Goal: Task Accomplishment & Management: Manage account settings

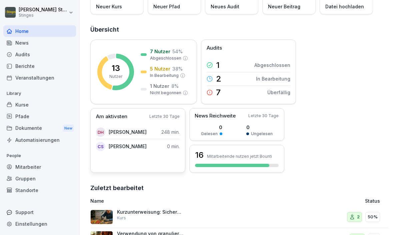
scroll to position [85, 0]
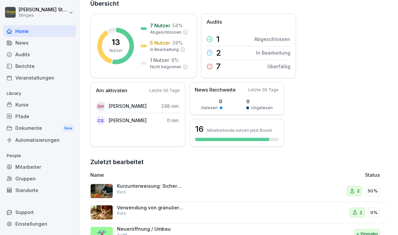
click at [25, 43] on div "News" at bounding box center [39, 43] width 73 height 12
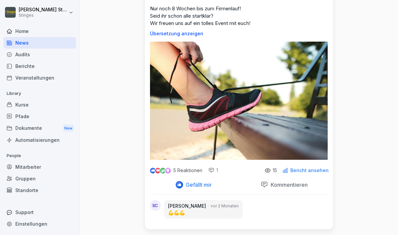
scroll to position [47, 0]
click at [301, 169] on p "Bericht ansehen" at bounding box center [309, 170] width 38 height 5
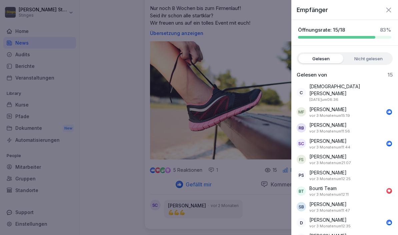
click at [369, 62] on label "Nicht gelesen" at bounding box center [368, 58] width 45 height 9
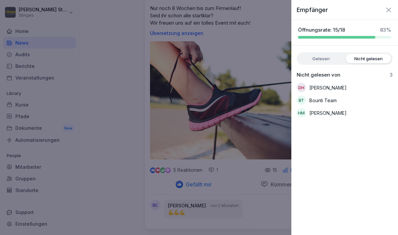
click at [329, 60] on label "Gelesen" at bounding box center [320, 58] width 45 height 9
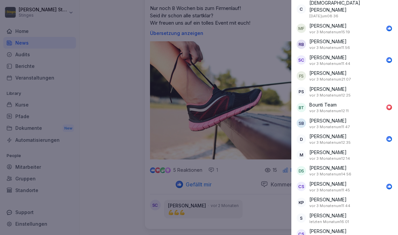
scroll to position [83, 0]
click at [239, 124] on div at bounding box center [199, 117] width 398 height 235
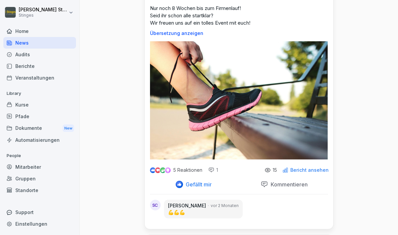
click at [17, 31] on div "Home" at bounding box center [39, 31] width 73 height 12
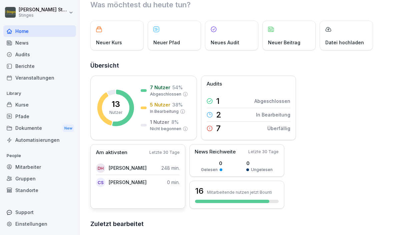
scroll to position [17, 0]
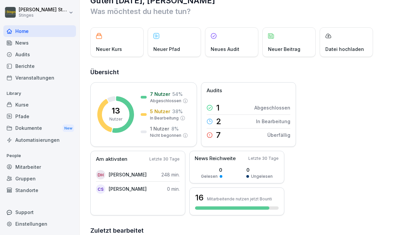
click at [21, 69] on div "Berichte" at bounding box center [39, 66] width 73 height 12
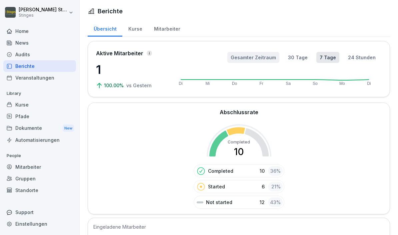
click at [255, 58] on button "Gesamter Zeitraum" at bounding box center [253, 57] width 52 height 11
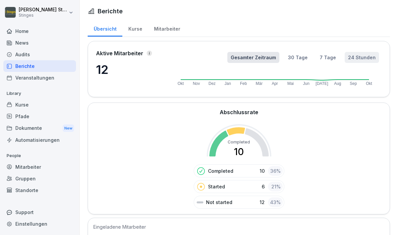
click at [357, 55] on button "24 Stunden" at bounding box center [362, 57] width 34 height 11
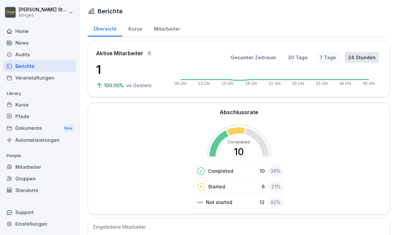
click at [329, 57] on button "7 Tage" at bounding box center [327, 57] width 23 height 11
click at [132, 29] on div "Kurse" at bounding box center [135, 28] width 26 height 17
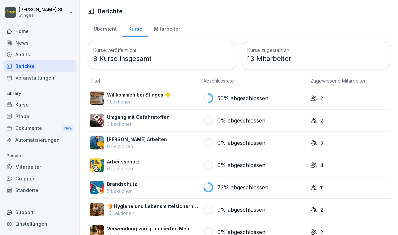
click at [155, 27] on div "Mitarbeiter" at bounding box center [167, 28] width 38 height 17
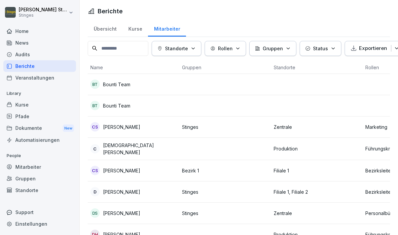
click at [137, 28] on div "Kurse" at bounding box center [135, 28] width 26 height 17
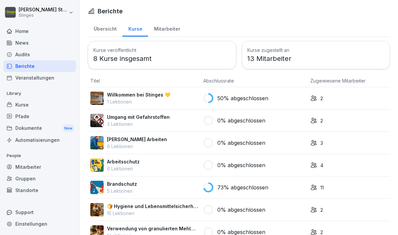
click at [100, 29] on div "Übersicht" at bounding box center [105, 28] width 35 height 17
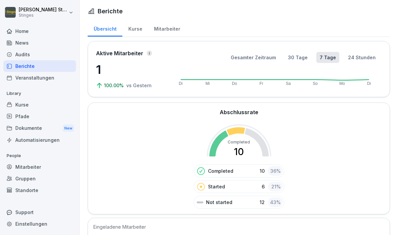
click at [21, 169] on div "Mitarbeiter" at bounding box center [39, 167] width 73 height 12
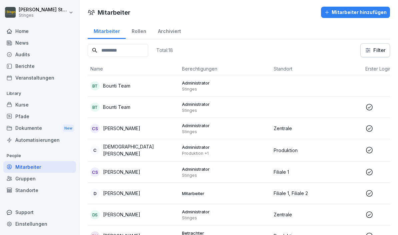
click at [136, 27] on div "Rollen" at bounding box center [139, 30] width 26 height 17
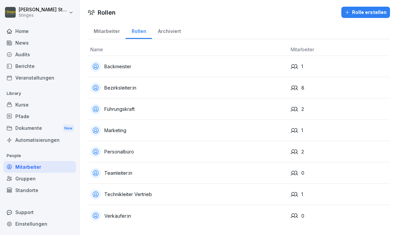
click at [21, 176] on div "Gruppen" at bounding box center [39, 179] width 73 height 12
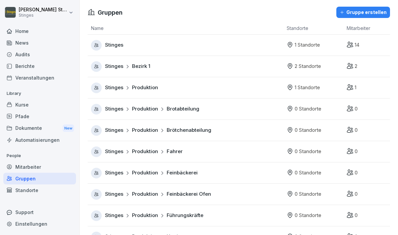
click at [31, 189] on div "Standorte" at bounding box center [39, 191] width 73 height 12
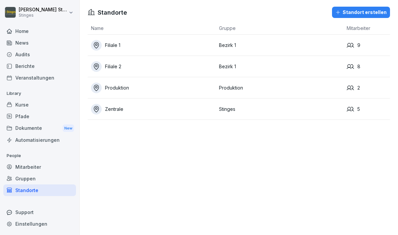
click at [141, 45] on div "Filiale 1" at bounding box center [153, 45] width 125 height 11
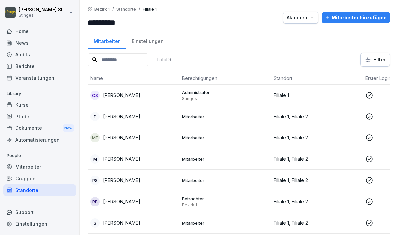
scroll to position [16, 0]
click at [139, 32] on div "Einstellungen" at bounding box center [148, 40] width 44 height 17
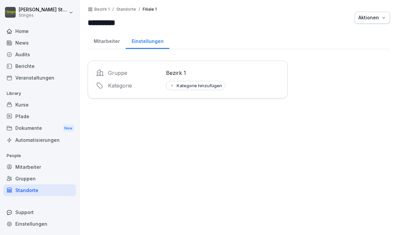
click at [105, 32] on div "Mitarbeiter" at bounding box center [107, 40] width 38 height 17
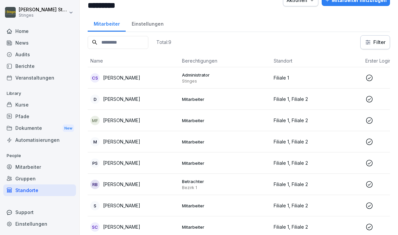
scroll to position [24, 0]
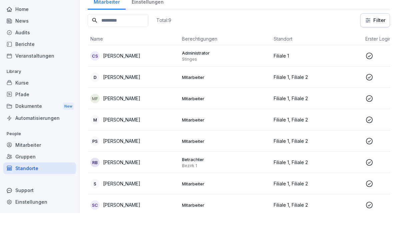
click at [25, 173] on div "Gruppen" at bounding box center [39, 179] width 73 height 12
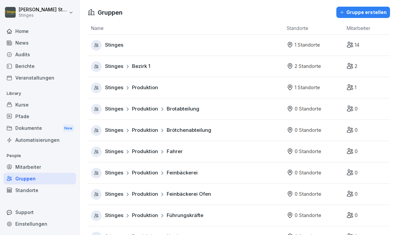
click at [31, 104] on div "Kurse" at bounding box center [39, 105] width 73 height 12
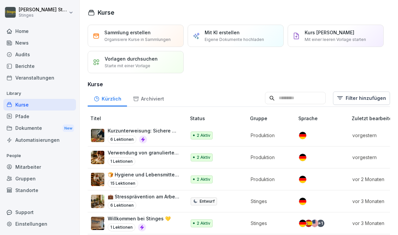
click at [25, 140] on div "Automatisierungen" at bounding box center [39, 140] width 73 height 12
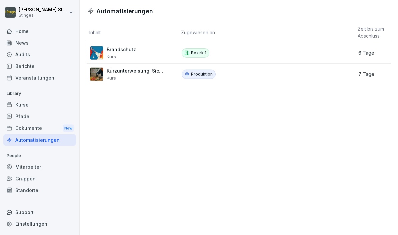
click at [139, 52] on div "Brandschutz Kurs" at bounding box center [130, 52] width 80 height 13
click at [123, 48] on p "Brandschutz" at bounding box center [121, 50] width 29 height 6
click at [131, 77] on p "Kurs" at bounding box center [135, 77] width 57 height 5
click at [202, 73] on p "Produktion" at bounding box center [202, 74] width 22 height 6
click at [28, 54] on div "Audits" at bounding box center [39, 55] width 73 height 12
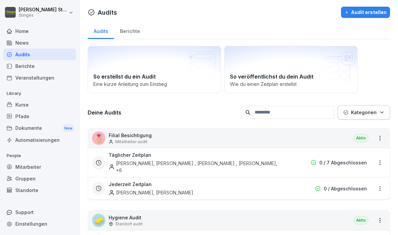
click at [127, 29] on div "Berichte" at bounding box center [130, 30] width 32 height 17
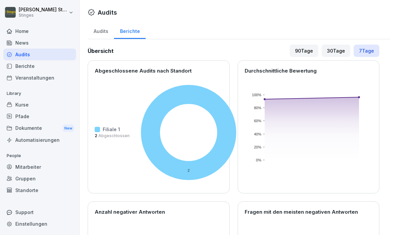
click at [304, 50] on div "90 Tage" at bounding box center [304, 51] width 29 height 12
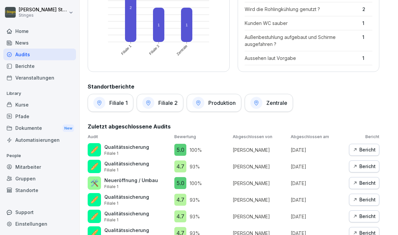
scroll to position [175, 0]
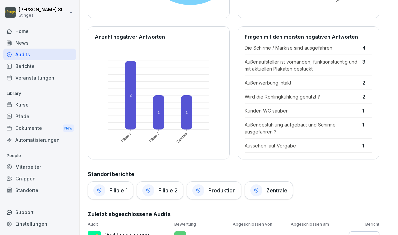
click at [119, 189] on h1 "Filiale 1" at bounding box center [118, 190] width 18 height 7
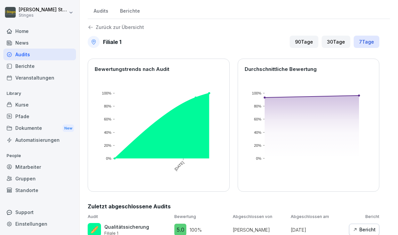
scroll to position [20, 0]
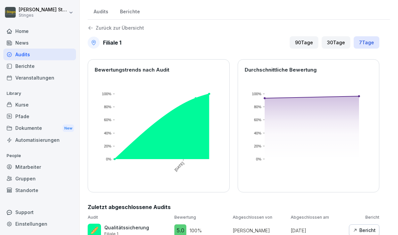
click at [297, 45] on div "90 Tage" at bounding box center [304, 42] width 29 height 12
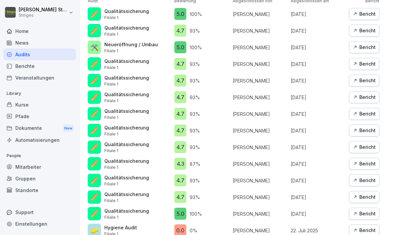
scroll to position [182, 0]
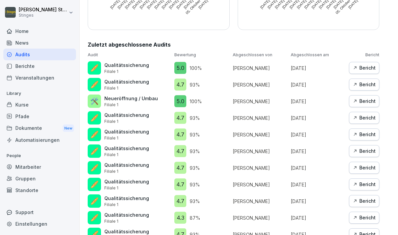
click at [368, 65] on div "Bericht" at bounding box center [364, 67] width 23 height 7
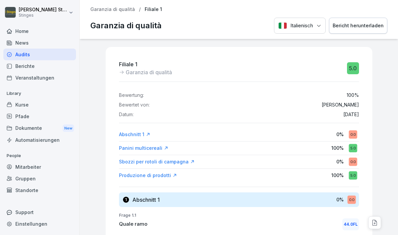
click at [318, 27] on div "Italienisch Bericht herunterladen" at bounding box center [330, 26] width 113 height 16
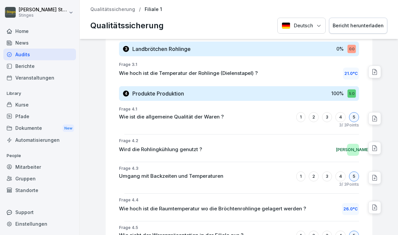
scroll to position [458, 0]
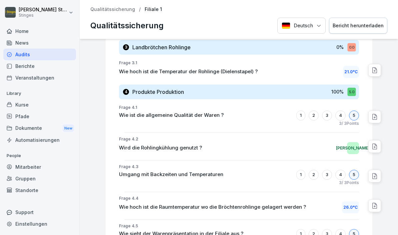
click at [23, 55] on div "Audits" at bounding box center [39, 55] width 73 height 12
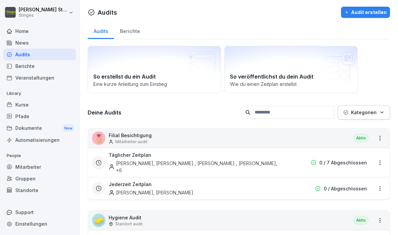
click at [127, 28] on div "Berichte" at bounding box center [130, 30] width 32 height 17
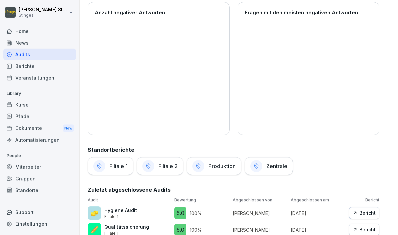
scroll to position [199, 0]
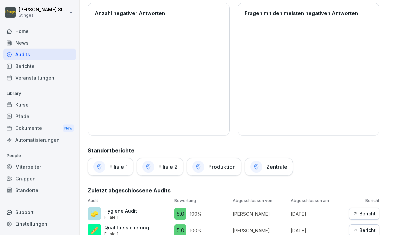
click at [223, 175] on div "Produktion" at bounding box center [214, 167] width 55 height 18
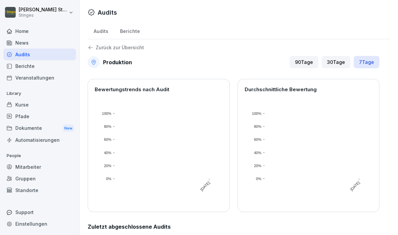
click at [307, 61] on div "90 Tage" at bounding box center [304, 62] width 29 height 12
click at [101, 31] on div "Audits" at bounding box center [101, 30] width 26 height 17
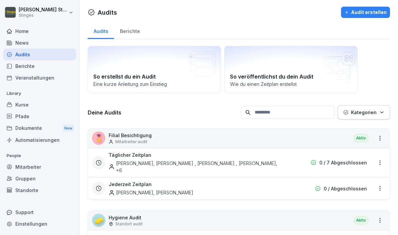
click at [130, 27] on div "Berichte" at bounding box center [130, 30] width 32 height 17
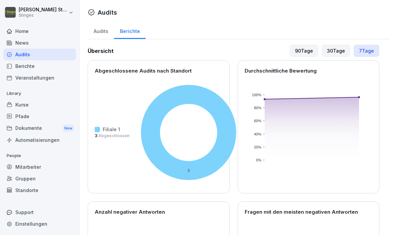
click at [313, 50] on div "90 Tage" at bounding box center [304, 51] width 29 height 12
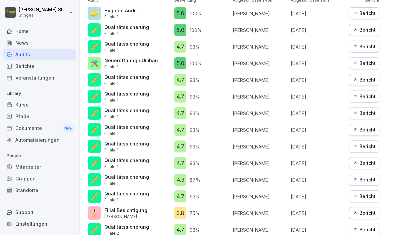
scroll to position [399, 0]
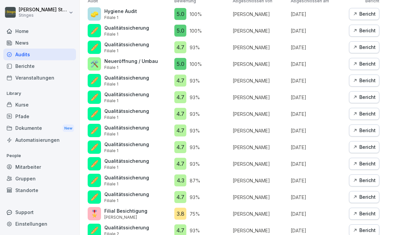
click at [364, 213] on div "Bericht" at bounding box center [364, 213] width 23 height 7
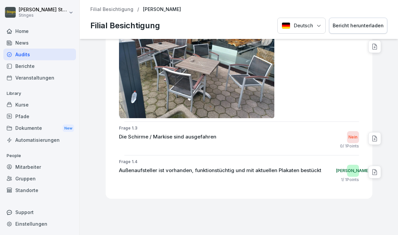
scroll to position [347, 0]
click at [354, 26] on div "Bericht herunterladen" at bounding box center [358, 25] width 51 height 7
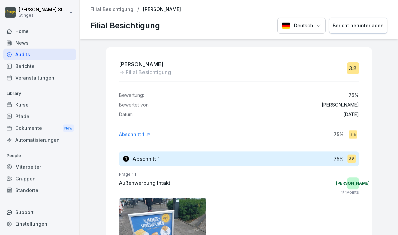
click at [38, 54] on div "Audits" at bounding box center [39, 55] width 73 height 12
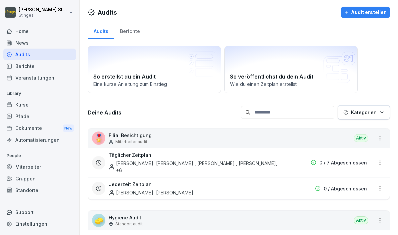
click at [379, 138] on html "[PERSON_NAME] Stinges Home News Audits Berichte Veranstaltungen Library Kurse P…" at bounding box center [199, 117] width 398 height 235
click at [0, 0] on link "Zeitplan erstellen" at bounding box center [0, 0] width 0 height 0
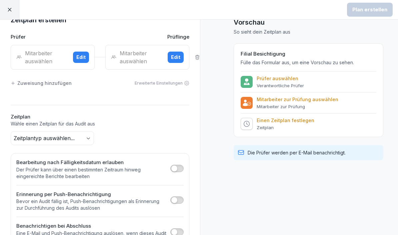
scroll to position [15, 0]
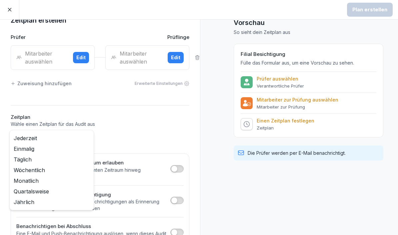
click at [66, 138] on body "Plan erstellen Zeitplan erstellen Prüfer Prüflinge Mitarbeiter auswählen Edit M…" at bounding box center [199, 117] width 398 height 235
click at [137, 128] on html "Plan erstellen Zeitplan erstellen Prüfer Prüflinge Mitarbeiter auswählen Edit M…" at bounding box center [199, 117] width 398 height 235
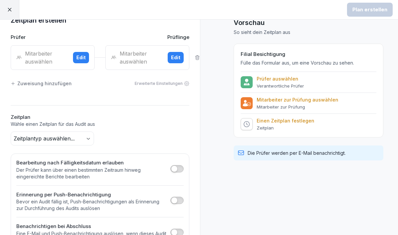
click at [175, 199] on span "button" at bounding box center [174, 200] width 7 height 7
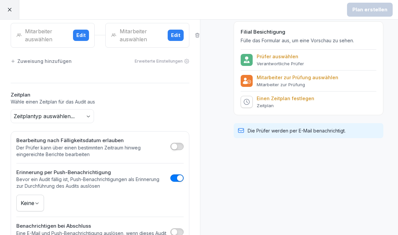
scroll to position [37, 0]
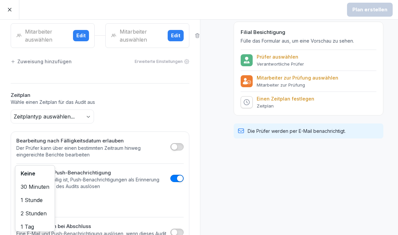
click at [26, 205] on body "Plan erstellen Zeitplan erstellen Prüfer Prüflinge Mitarbeiter auswählen Edit M…" at bounding box center [199, 117] width 398 height 235
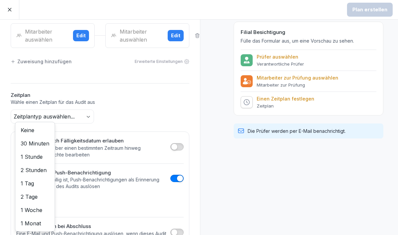
scroll to position [0, 0]
click at [100, 154] on html "Plan erstellen Zeitplan erstellen Prüfer Prüflinge Mitarbeiter auswählen Edit M…" at bounding box center [199, 117] width 398 height 235
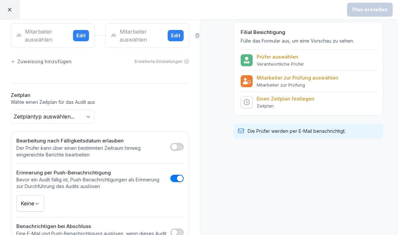
click at [176, 148] on span "button" at bounding box center [174, 147] width 7 height 7
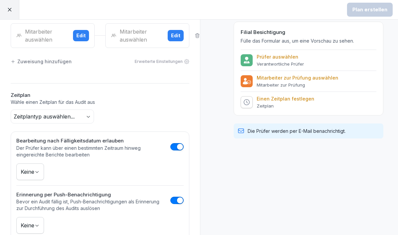
click at [26, 171] on body "Plan erstellen Zeitplan erstellen Prüfer Prüflinge Mitarbeiter auswählen Edit M…" at bounding box center [199, 117] width 398 height 235
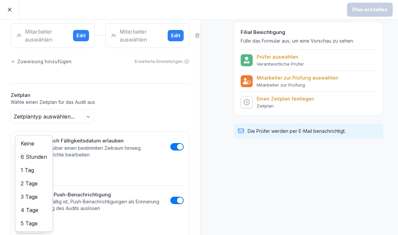
scroll to position [1, 0]
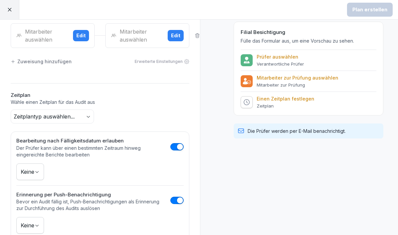
click at [75, 170] on html "Plan erstellen Zeitplan erstellen Prüfer Prüflinge Mitarbeiter auswählen Edit M…" at bounding box center [199, 117] width 398 height 235
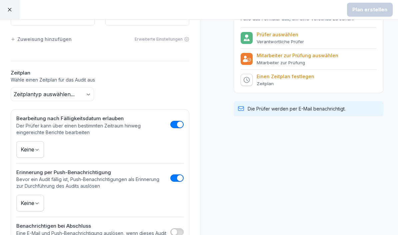
scroll to position [59, 0]
click at [177, 232] on span "button" at bounding box center [174, 232] width 7 height 7
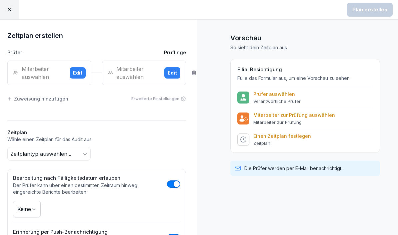
scroll to position [0, 3]
click at [8, 10] on icon at bounding box center [10, 10] width 6 height 6
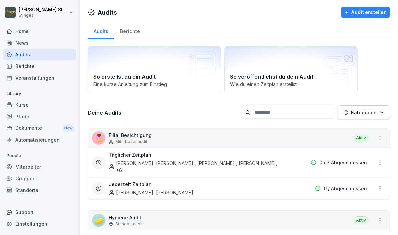
click at [380, 139] on html "[PERSON_NAME] Stinges Home News Audits Berichte Veranstaltungen Library Kurse P…" at bounding box center [199, 117] width 398 height 235
click at [273, 136] on html "Christopher Stinges Stinges Home News Audits Berichte Veranstaltungen Library K…" at bounding box center [199, 117] width 398 height 235
click at [273, 136] on div "🎖️ Filial Besichtigung Mitarbeiter audit Aktiv" at bounding box center [239, 138] width 302 height 19
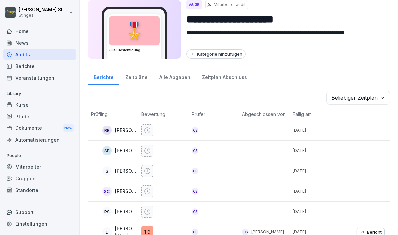
scroll to position [23, 0]
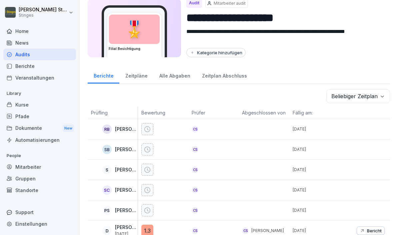
click at [136, 78] on div "Zeitpläne" at bounding box center [136, 75] width 34 height 17
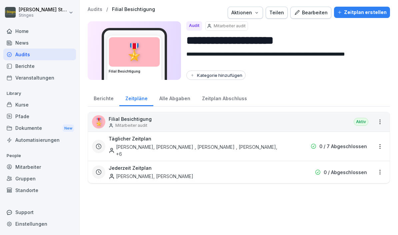
click at [100, 98] on div "Berichte" at bounding box center [104, 97] width 32 height 17
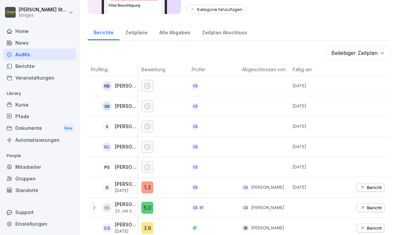
scroll to position [66, 0]
click at [170, 30] on div "Alle Abgaben" at bounding box center [174, 32] width 43 height 17
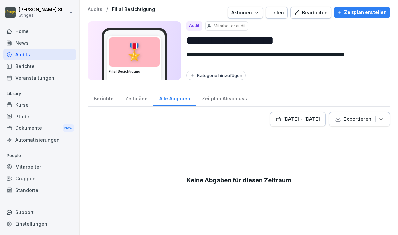
click at [217, 97] on div "Zeitplan Abschluss" at bounding box center [224, 97] width 57 height 17
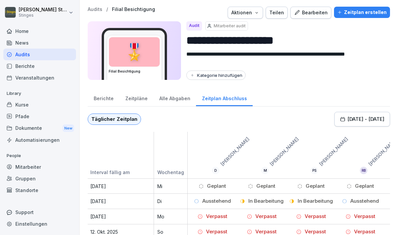
click at [307, 12] on div "Bearbeiten" at bounding box center [311, 12] width 34 height 7
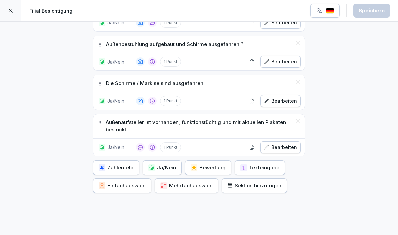
scroll to position [249, 0]
click at [233, 186] on div "Sektion hinzufügen" at bounding box center [254, 186] width 54 height 7
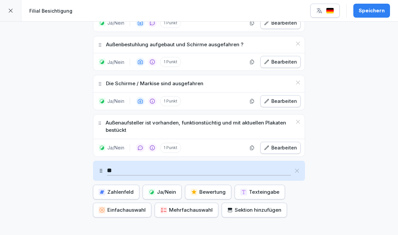
type input "*"
click at [295, 170] on icon at bounding box center [296, 170] width 5 height 5
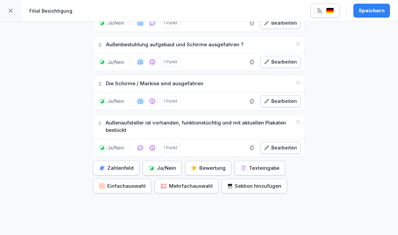
click at [202, 168] on div "Bewertung" at bounding box center [208, 168] width 35 height 7
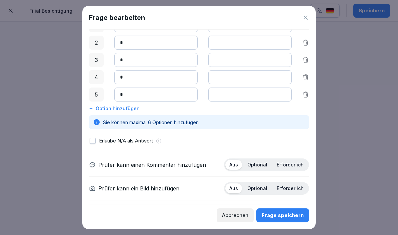
scroll to position [90, 0]
click at [301, 207] on span "button" at bounding box center [299, 210] width 7 height 7
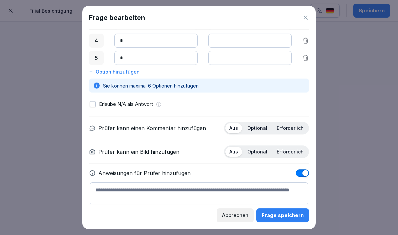
scroll to position [126, 0]
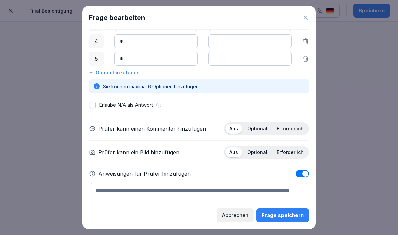
click at [232, 219] on div "Abbrechen" at bounding box center [235, 215] width 26 height 7
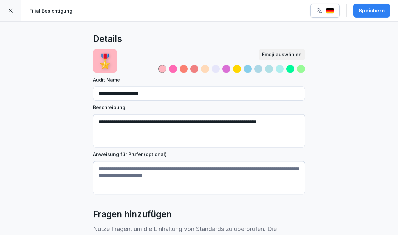
scroll to position [0, 0]
click at [12, 10] on icon at bounding box center [10, 10] width 5 height 5
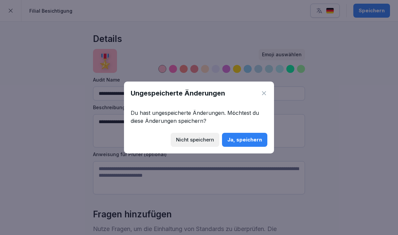
click at [252, 142] on div "Ja, speichern" at bounding box center [244, 139] width 35 height 7
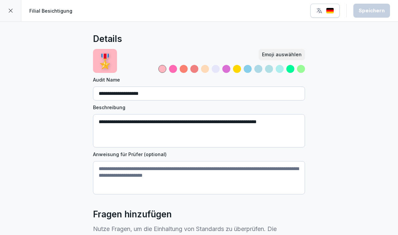
click at [8, 1] on div at bounding box center [10, 10] width 21 height 21
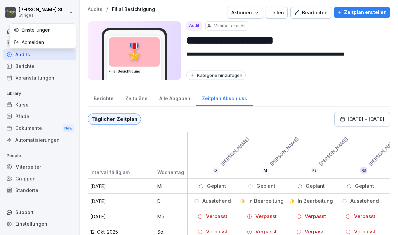
click at [213, 136] on html "**********" at bounding box center [199, 117] width 398 height 235
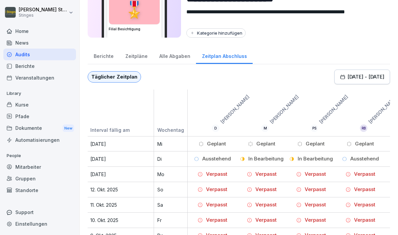
scroll to position [42, 0]
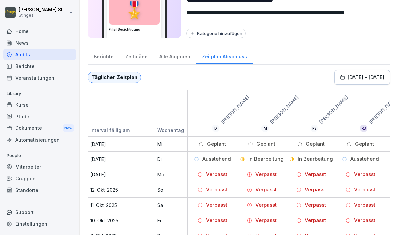
click at [22, 69] on div "Berichte" at bounding box center [39, 66] width 73 height 12
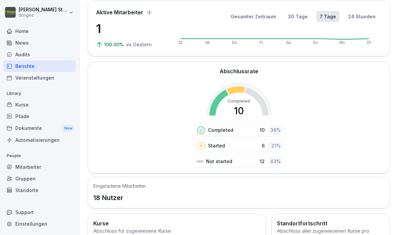
click at [21, 51] on div "Audits" at bounding box center [39, 55] width 73 height 12
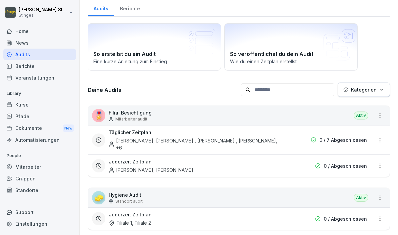
scroll to position [20, 0]
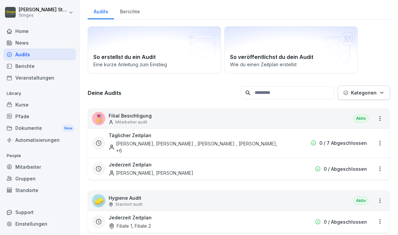
click at [37, 71] on div "Berichte" at bounding box center [39, 66] width 73 height 12
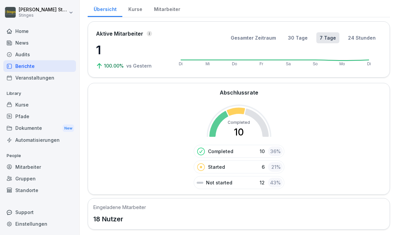
click at [48, 55] on div "Audits" at bounding box center [39, 55] width 73 height 12
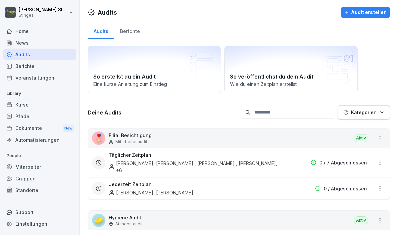
scroll to position [54, 0]
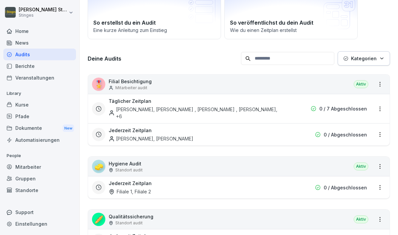
click at [380, 104] on html "[PERSON_NAME] Stinges Home News Audits Berichte Veranstaltungen Library Kurse P…" at bounding box center [199, 117] width 398 height 235
click at [0, 0] on link "Zeitplan bearbeiten" at bounding box center [0, 0] width 0 height 0
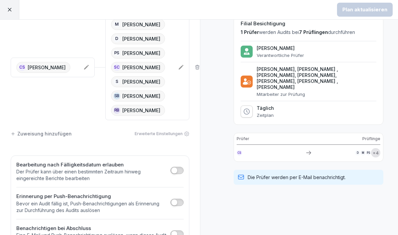
scroll to position [46, 0]
click at [175, 204] on div at bounding box center [176, 203] width 13 height 9
click at [175, 201] on span "button" at bounding box center [174, 203] width 7 height 7
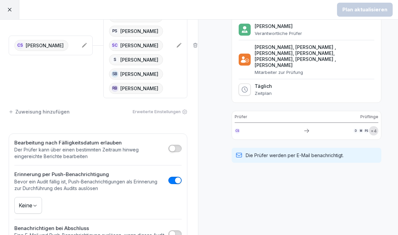
scroll to position [68, 2]
click at [26, 206] on body "Plan aktualisieren Zeitplan bearbeiten Prüfer Prüflinge CS [PERSON_NAME] M [PER…" at bounding box center [199, 117] width 398 height 235
click at [90, 202] on html "Plan aktualisieren Zeitplan bearbeiten Prüfer Prüflinge CS [PERSON_NAME] M [PER…" at bounding box center [199, 117] width 398 height 235
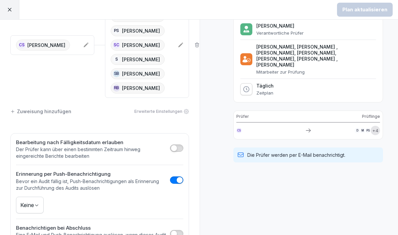
scroll to position [68, 0]
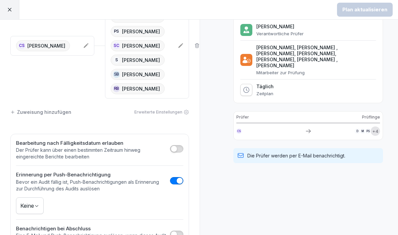
click at [29, 210] on body "Plan aktualisieren Zeitplan bearbeiten Prüfer Prüflinge CS [PERSON_NAME] M [PER…" at bounding box center [199, 117] width 398 height 235
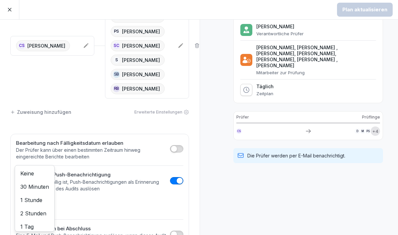
click at [135, 110] on html "Plan aktualisieren Zeitplan bearbeiten Prüfer Prüflinge CS [PERSON_NAME] M [PER…" at bounding box center [199, 117] width 398 height 235
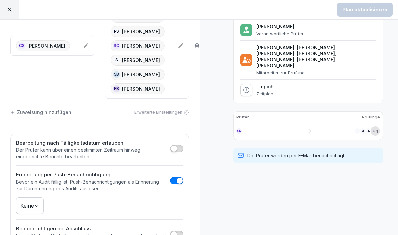
click at [146, 110] on div "Erweiterte Einstellungen" at bounding box center [161, 112] width 55 height 6
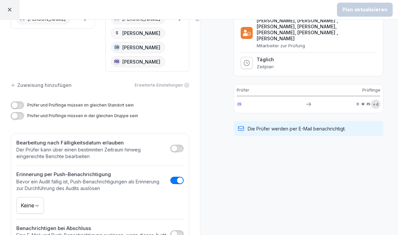
scroll to position [94, 0]
click at [25, 204] on body "Plan aktualisieren Zeitplan bearbeiten Prüfer Prüflinge CS [PERSON_NAME] M [PER…" at bounding box center [199, 117] width 398 height 235
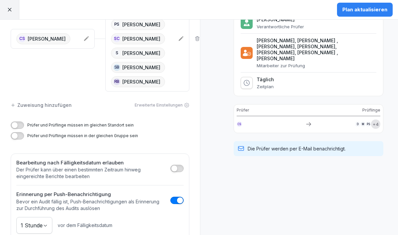
scroll to position [75, 0]
click at [53, 103] on div "Zuweisung hinzufügen" at bounding box center [41, 104] width 61 height 7
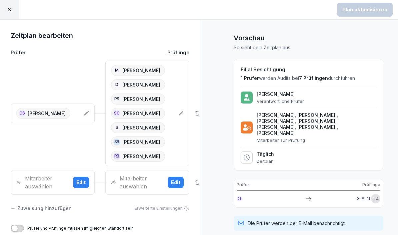
scroll to position [0, 0]
click at [10, 7] on icon at bounding box center [10, 10] width 6 height 6
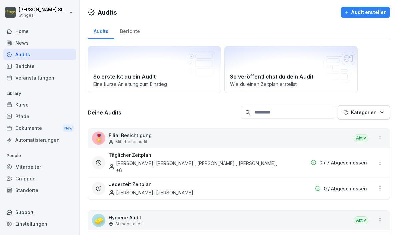
click at [379, 142] on html "[PERSON_NAME] Stinges Home News Audits Berichte Veranstaltungen Library Kurse P…" at bounding box center [199, 117] width 398 height 235
click at [0, 0] on link "Zeitplan erstellen" at bounding box center [0, 0] width 0 height 0
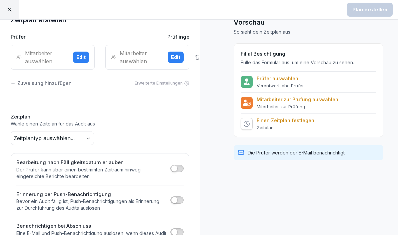
scroll to position [15, 0]
click at [61, 135] on body "Plan erstellen Zeitplan erstellen Prüfer Prüflinge Mitarbeiter auswählen Edit M…" at bounding box center [199, 117] width 398 height 235
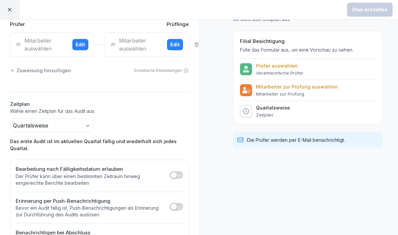
scroll to position [28, 1]
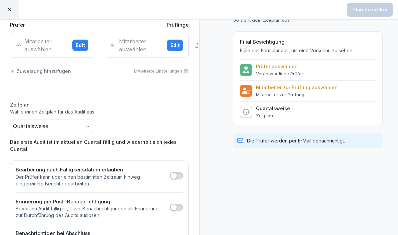
click at [147, 72] on div "Erweiterte Einstellungen" at bounding box center [161, 71] width 55 height 6
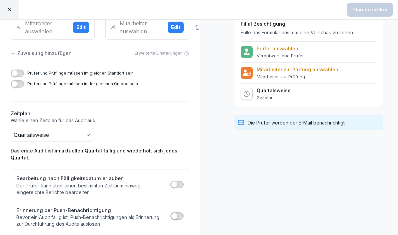
scroll to position [46, 0]
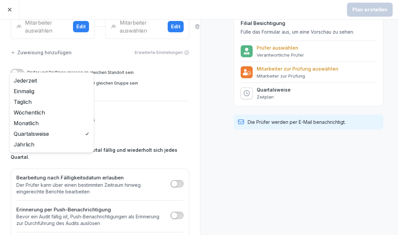
click at [58, 136] on body "Plan erstellen Zeitplan erstellen Prüfer Prüflinge Mitarbeiter auswählen Edit M…" at bounding box center [199, 117] width 398 height 235
click at [139, 112] on html "Plan erstellen Zeitplan erstellen Prüfer Prüflinge Mitarbeiter auswählen Edit M…" at bounding box center [199, 117] width 398 height 235
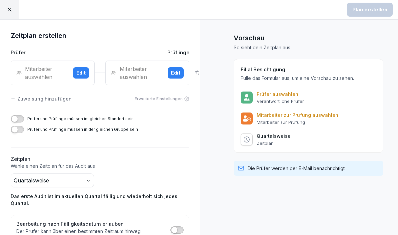
scroll to position [0, 0]
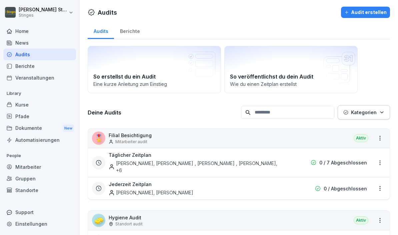
click at [23, 167] on div "Mitarbeiter" at bounding box center [39, 167] width 73 height 12
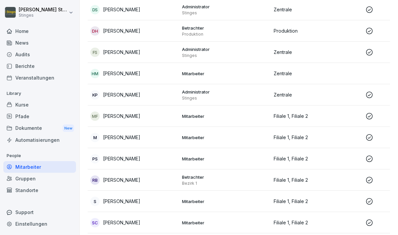
scroll to position [205, 0]
